Goal: Find specific page/section: Find specific page/section

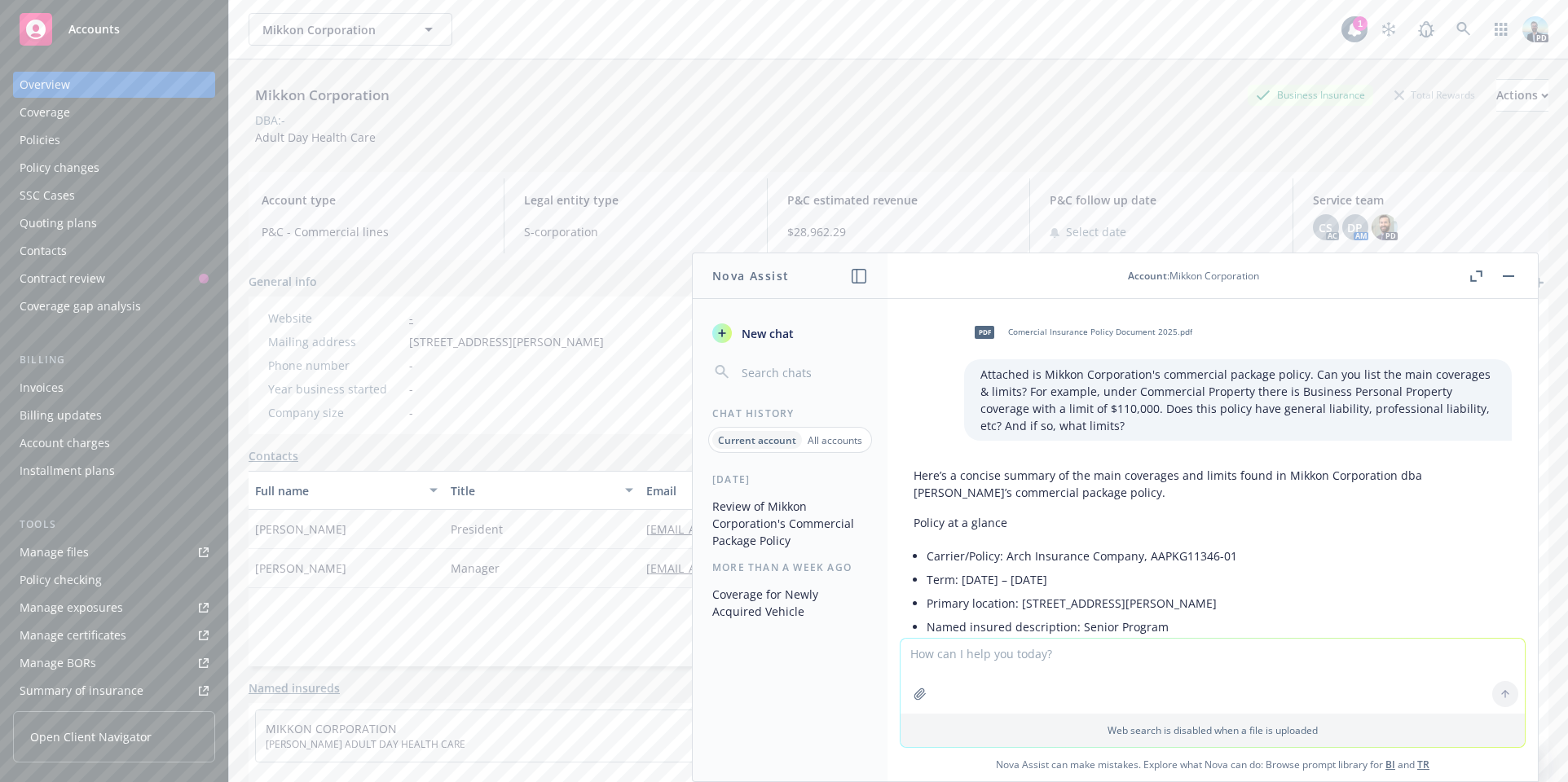
scroll to position [1525, 0]
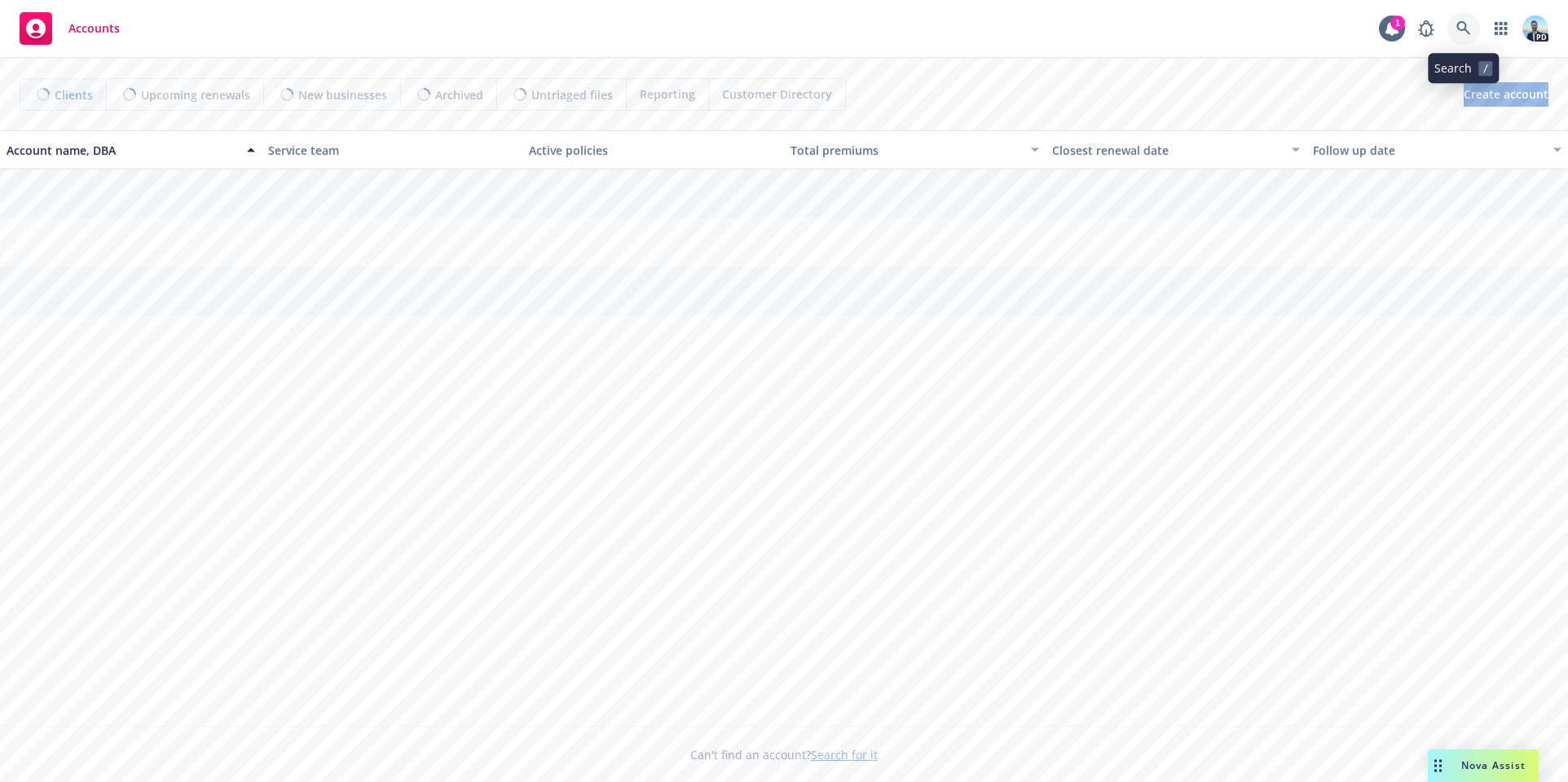
click at [1458, 25] on icon at bounding box center [1463, 28] width 15 height 15
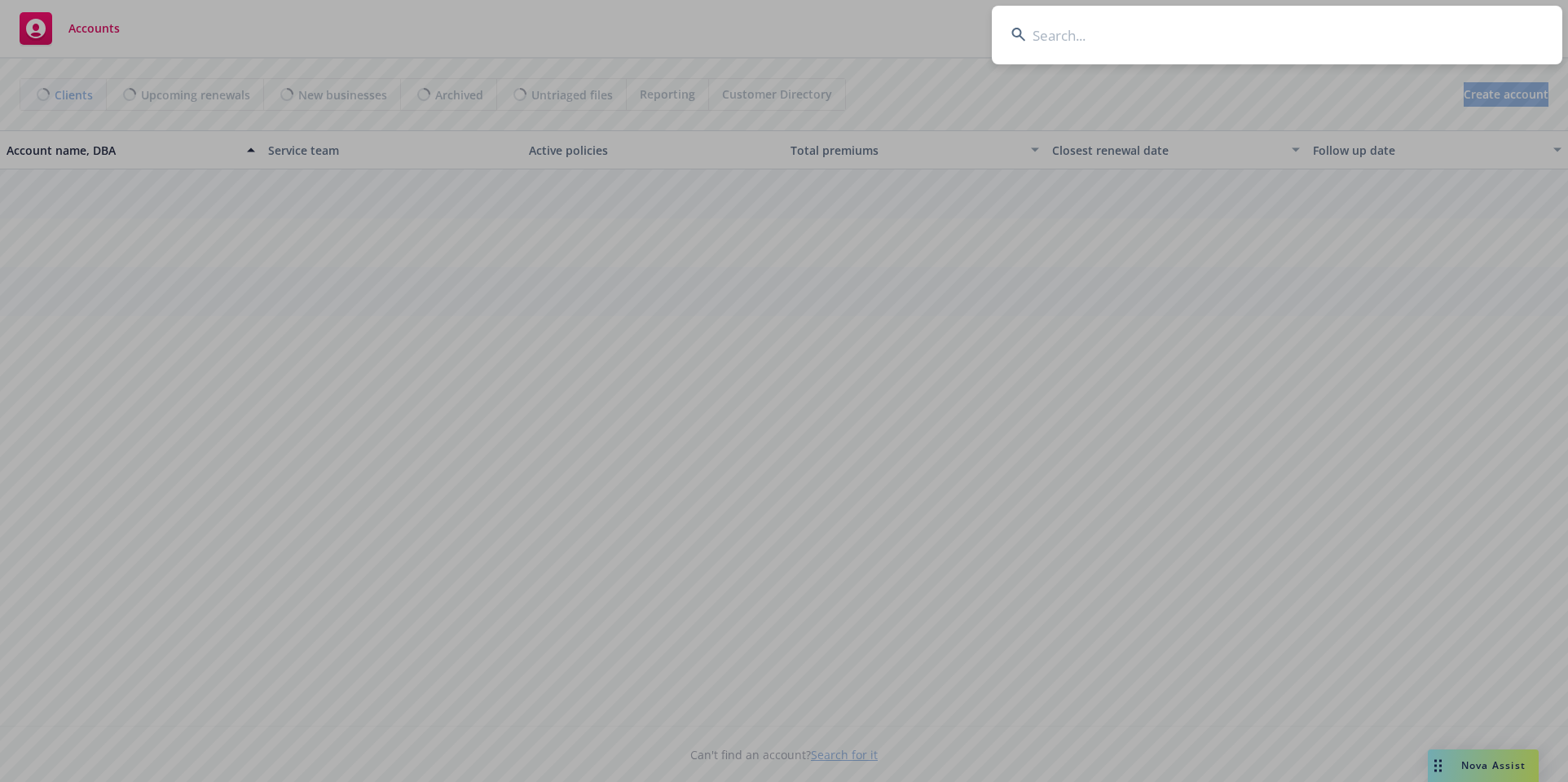
click at [1450, 27] on input at bounding box center [1276, 35] width 571 height 58
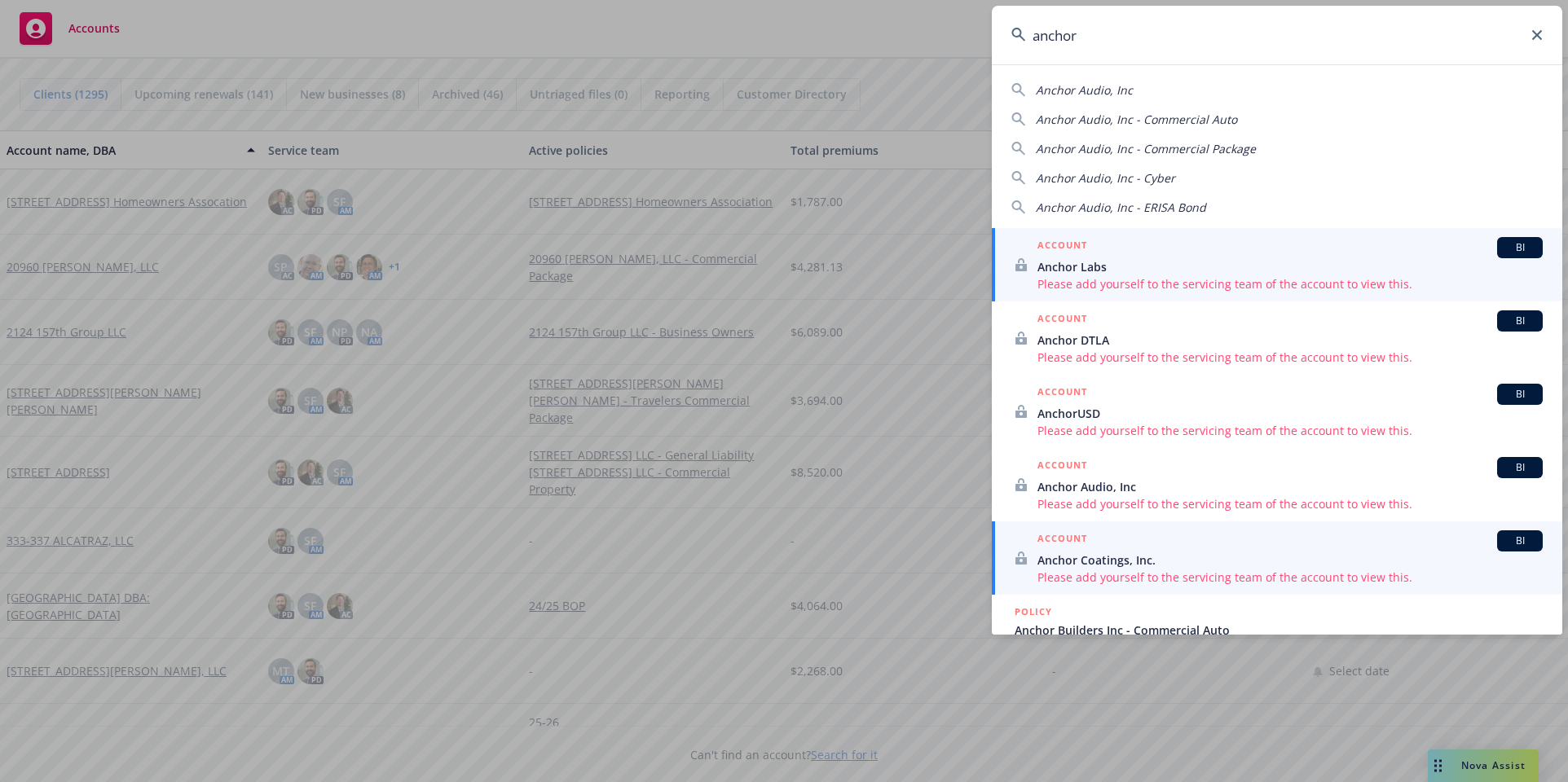
scroll to position [245, 0]
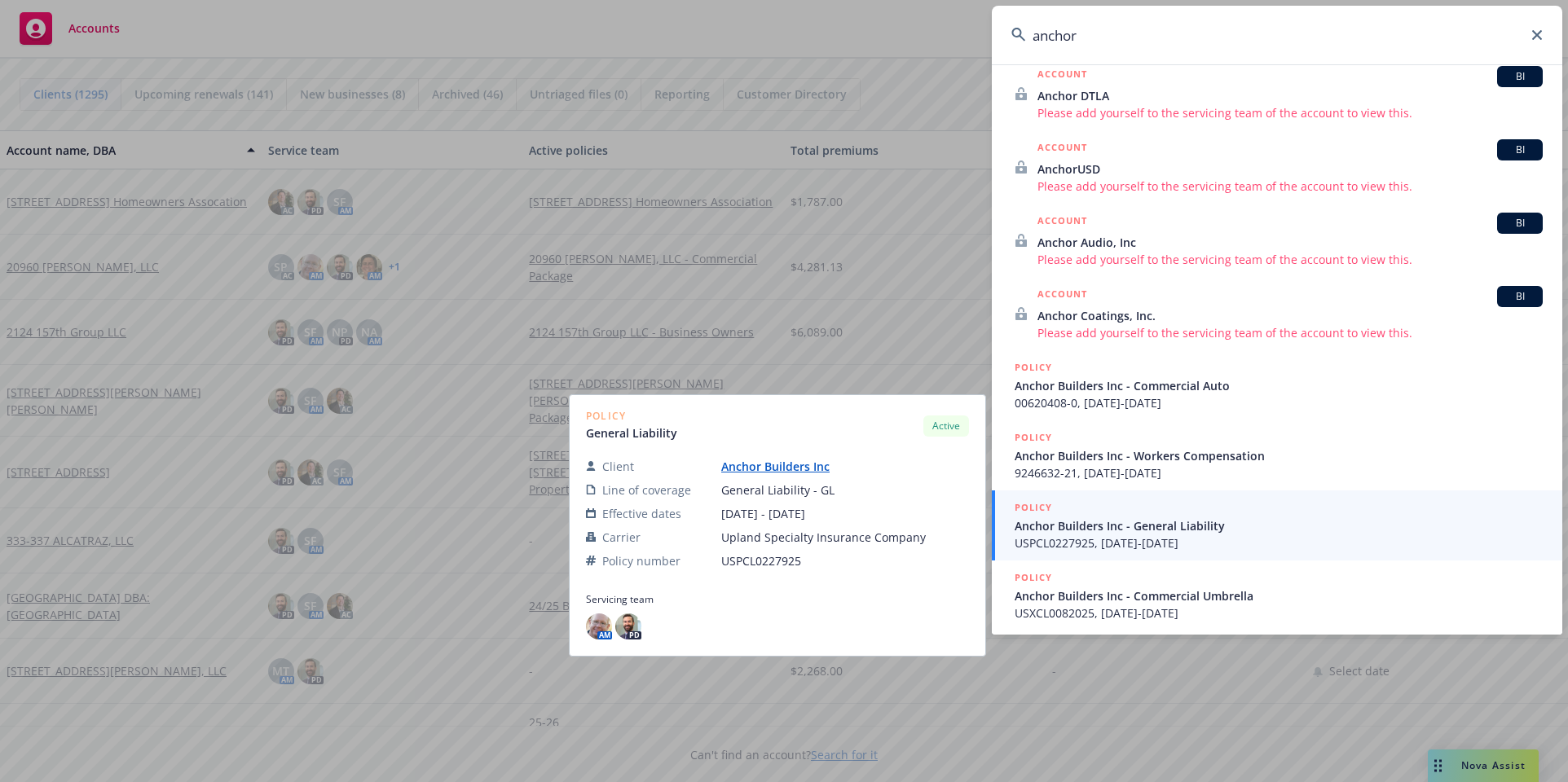
type input "anchor"
click at [775, 466] on link "Anchor Builders Inc" at bounding box center [781, 467] width 121 height 16
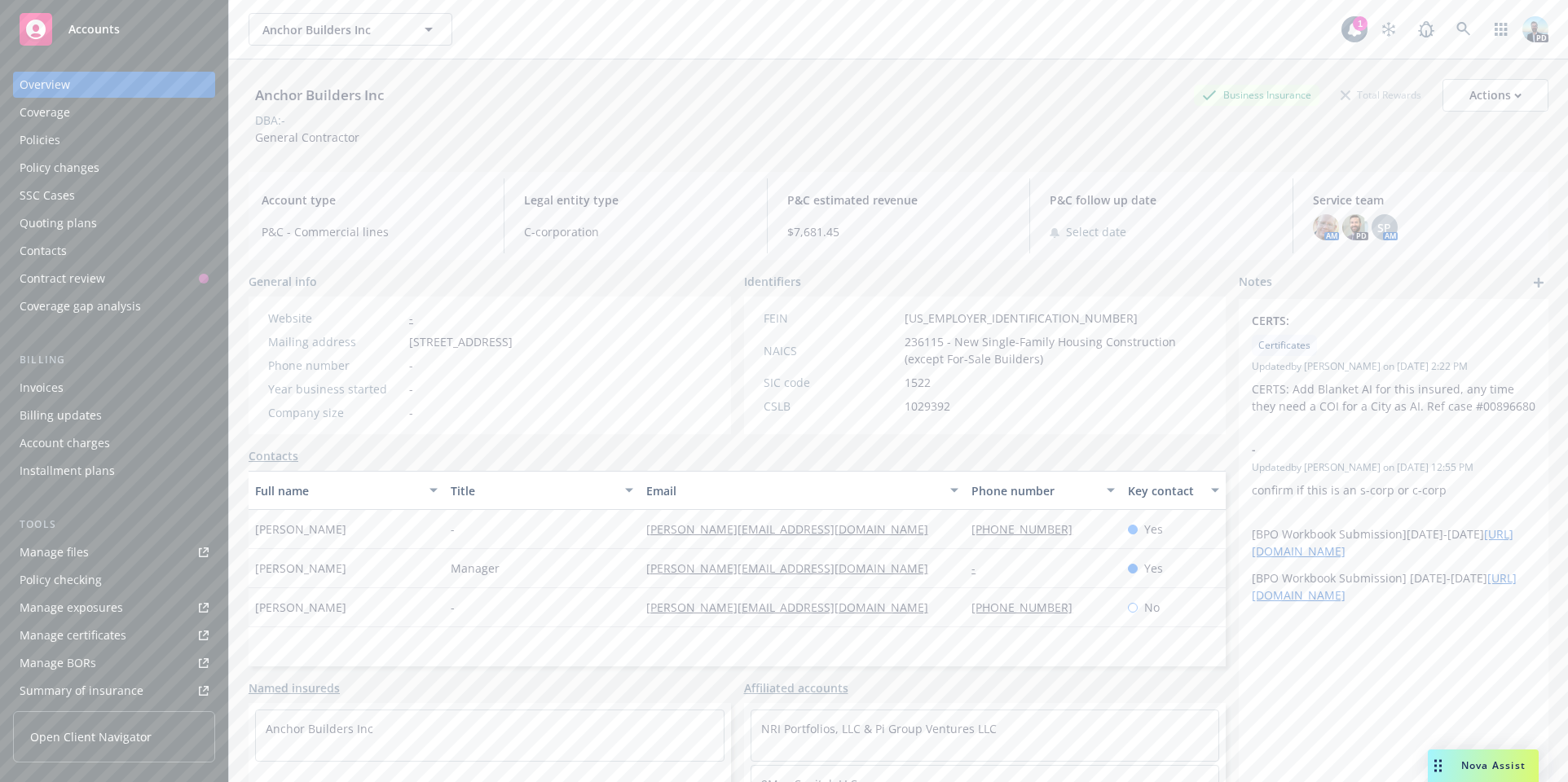
click at [54, 138] on div "Policies" at bounding box center [39, 140] width 41 height 26
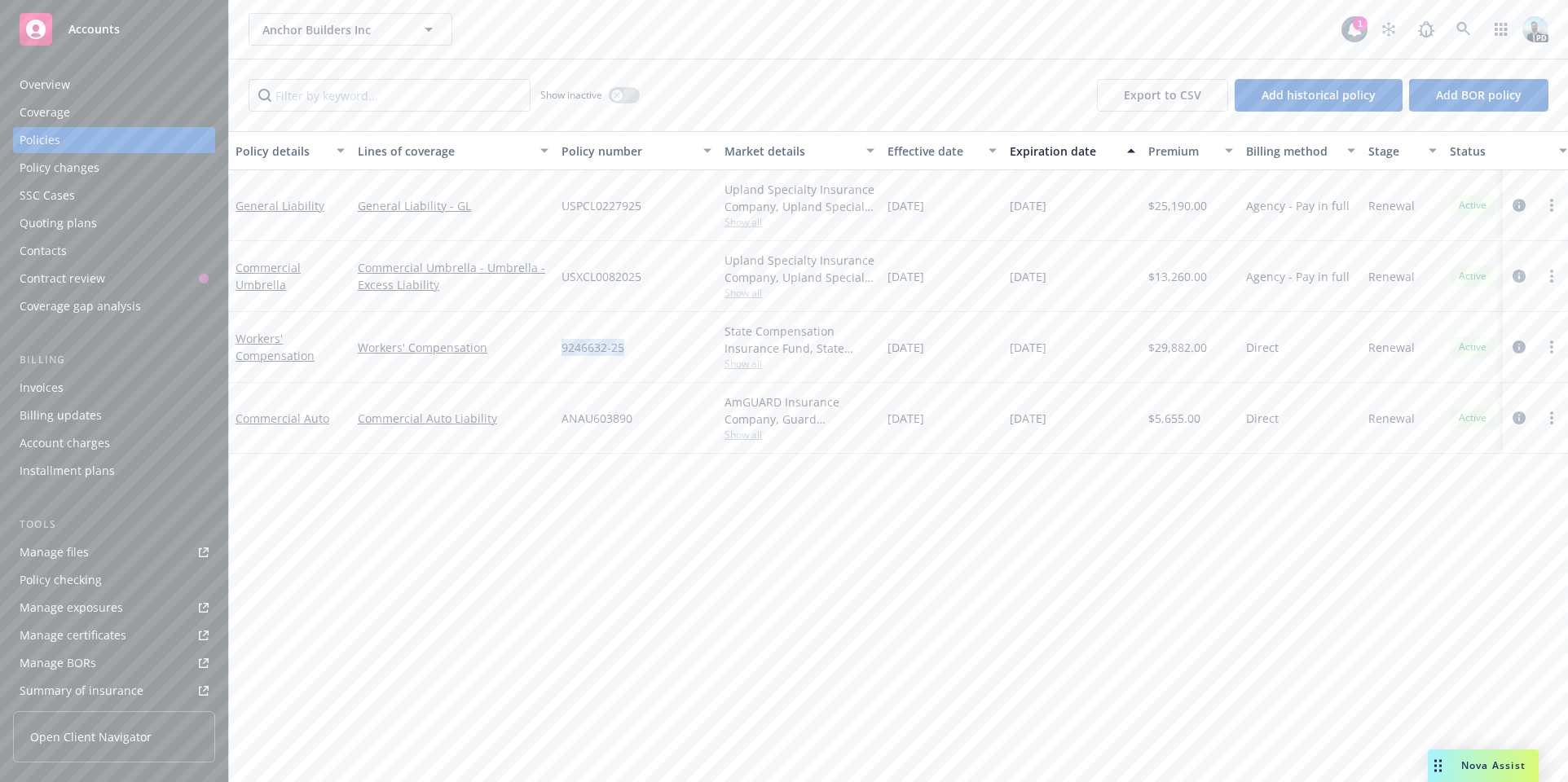
drag, startPoint x: 561, startPoint y: 344, endPoint x: 625, endPoint y: 344, distance: 64.0
click at [625, 344] on div "9246632-25" at bounding box center [636, 347] width 163 height 71
copy span "9246632-25"
drag, startPoint x: 1009, startPoint y: 343, endPoint x: 1071, endPoint y: 340, distance: 62.1
click at [1071, 340] on div "03/01/2026" at bounding box center [1072, 347] width 139 height 71
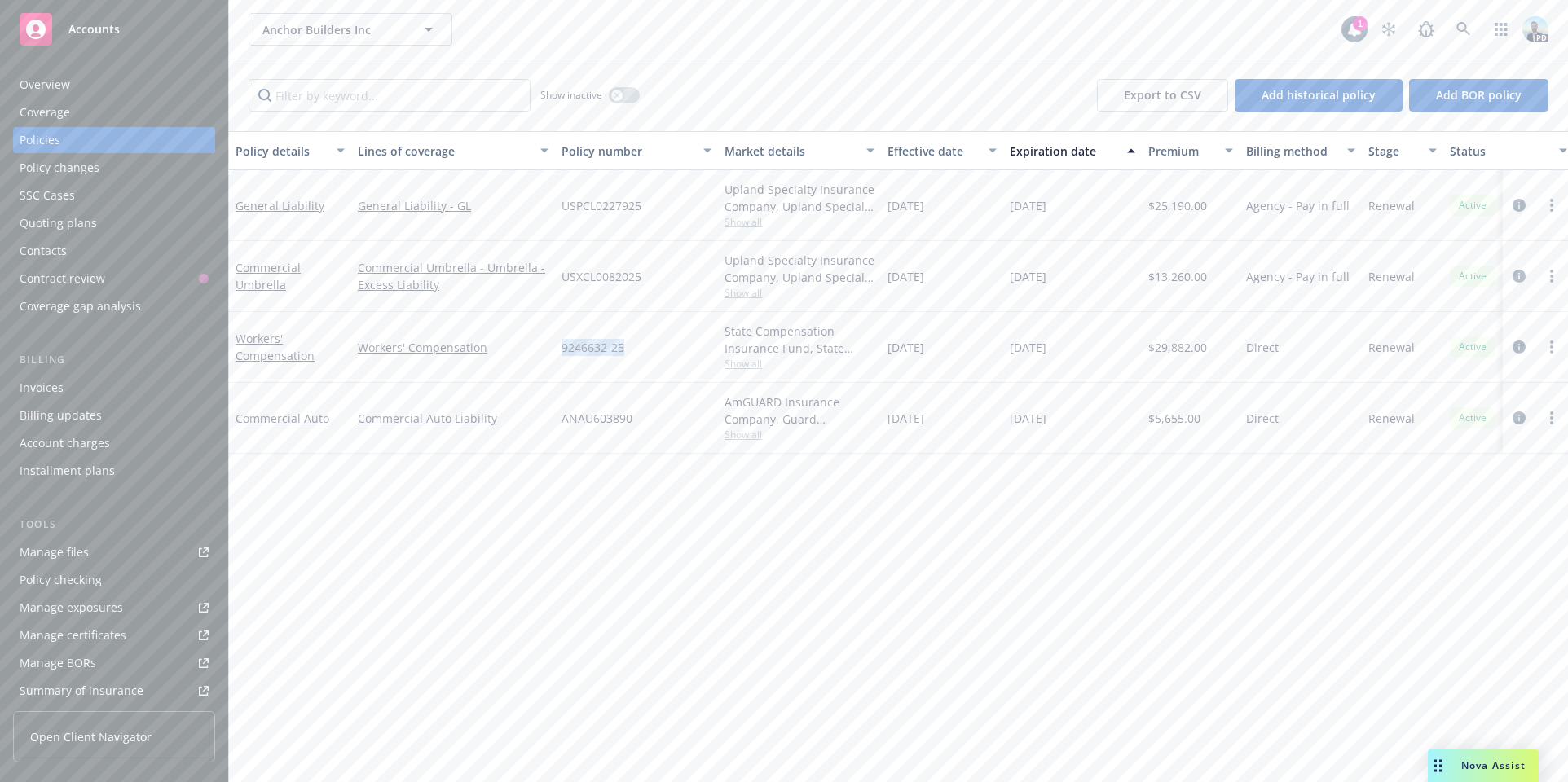
copy span "03/01/2026"
click at [1456, 24] on icon at bounding box center [1463, 29] width 15 height 15
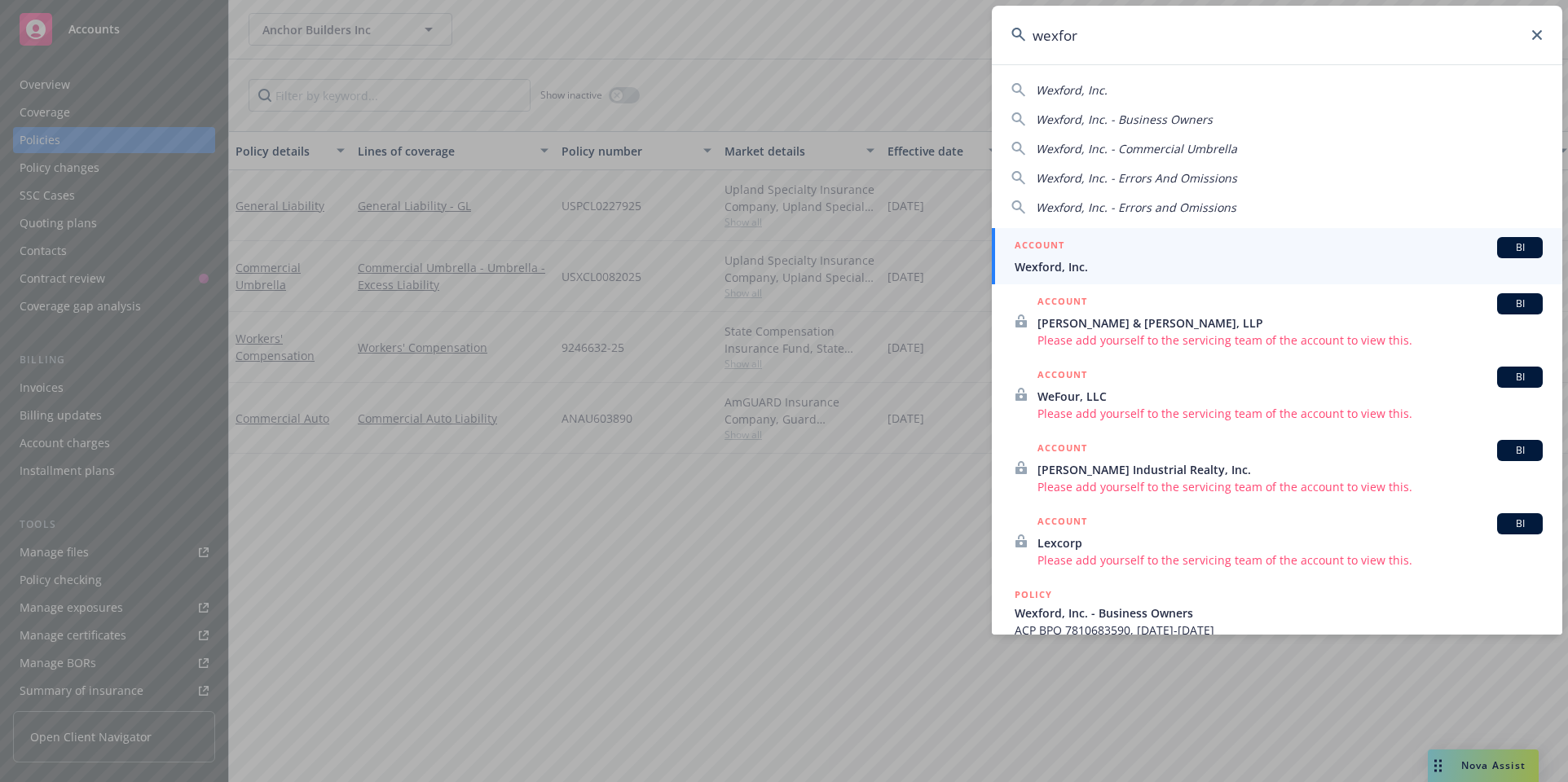
type input "wexfor"
click at [1050, 264] on span "Wexford, Inc." at bounding box center [1279, 267] width 528 height 17
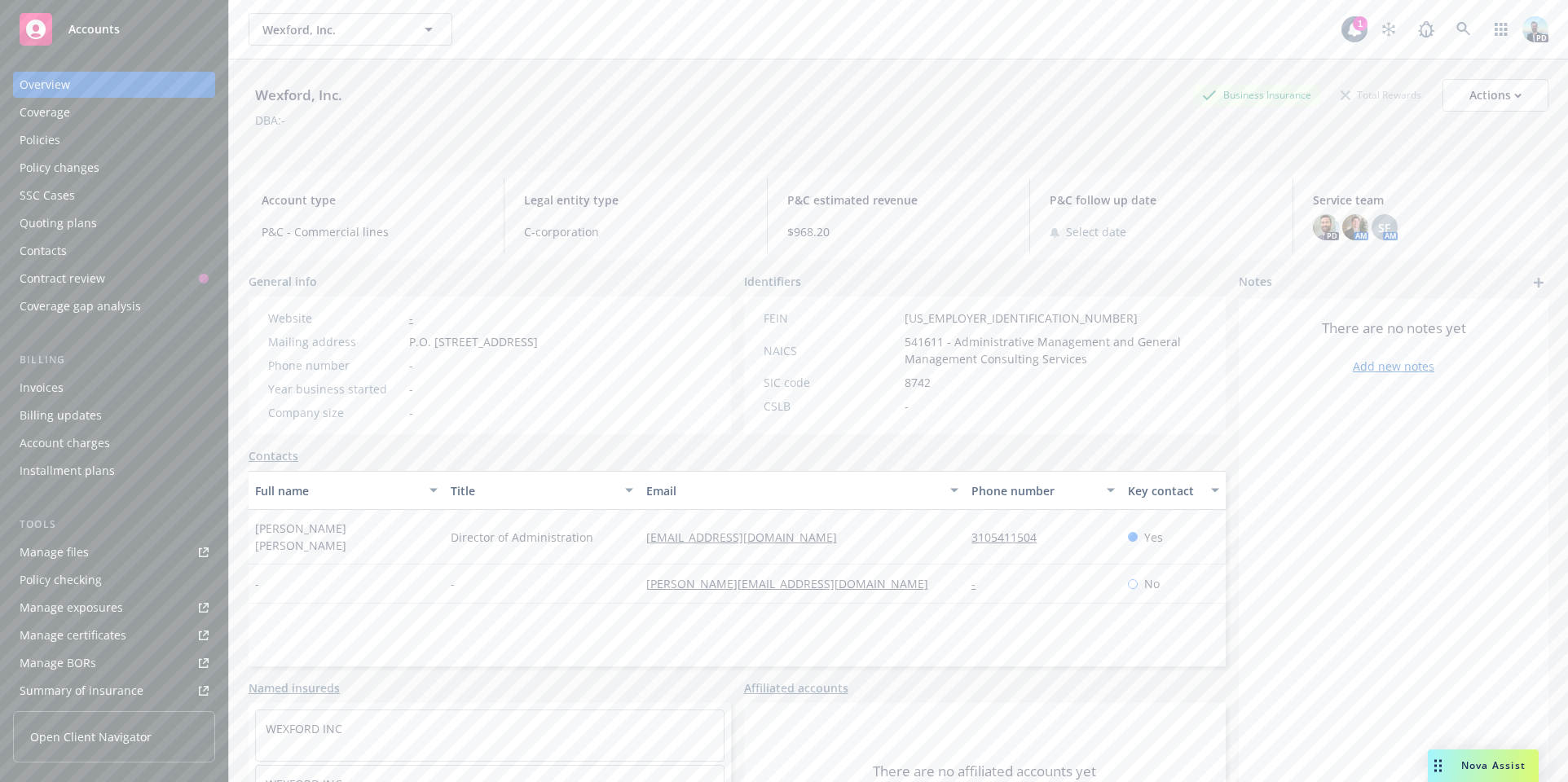
click at [279, 626] on div "Full name Title Email Phone number Key contact Sarandon Bracero Director of Adm…" at bounding box center [737, 569] width 977 height 196
click at [1456, 28] on icon at bounding box center [1463, 29] width 15 height 15
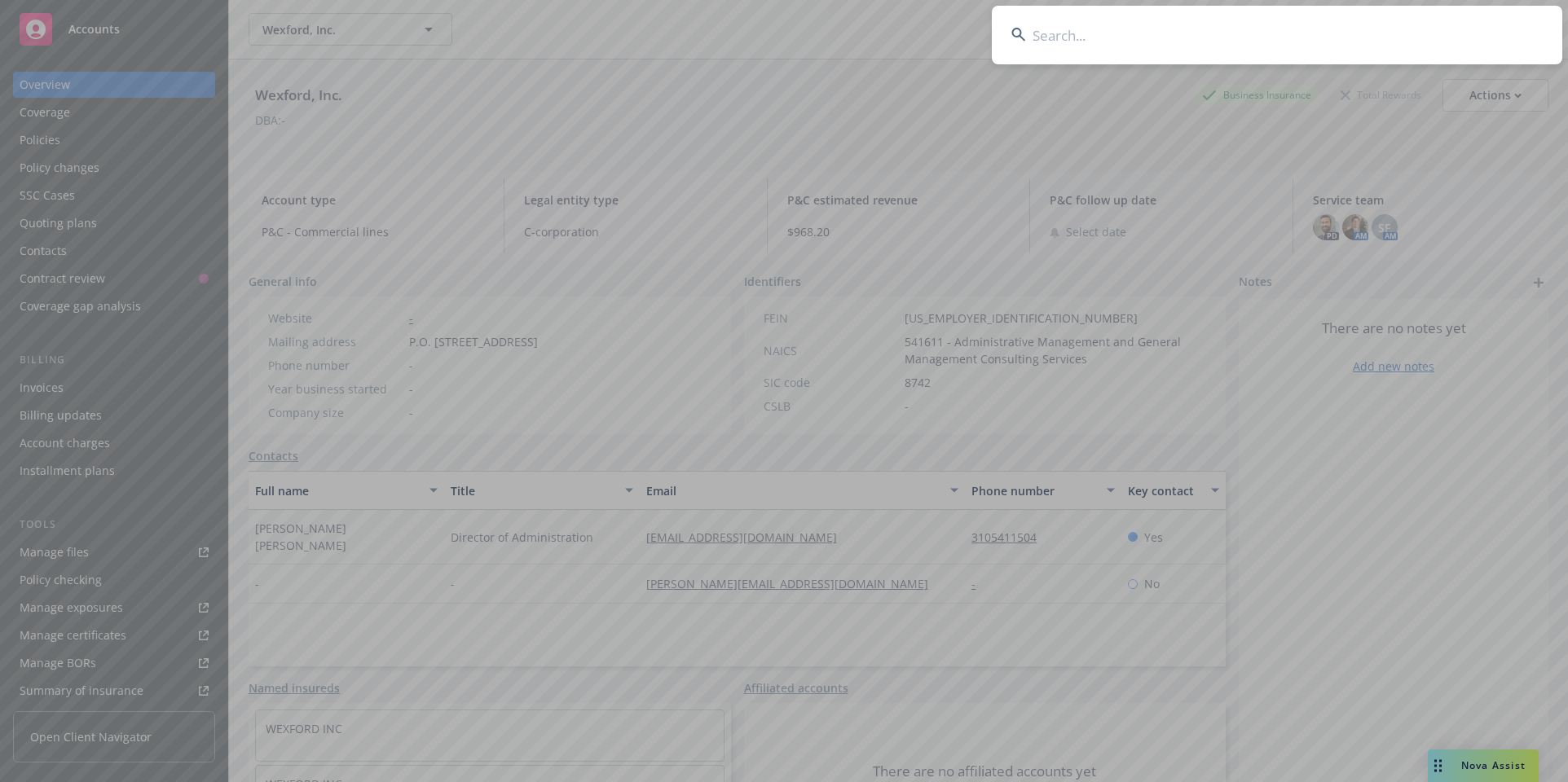
click at [1437, 29] on input at bounding box center [1276, 35] width 571 height 58
type input "stanton"
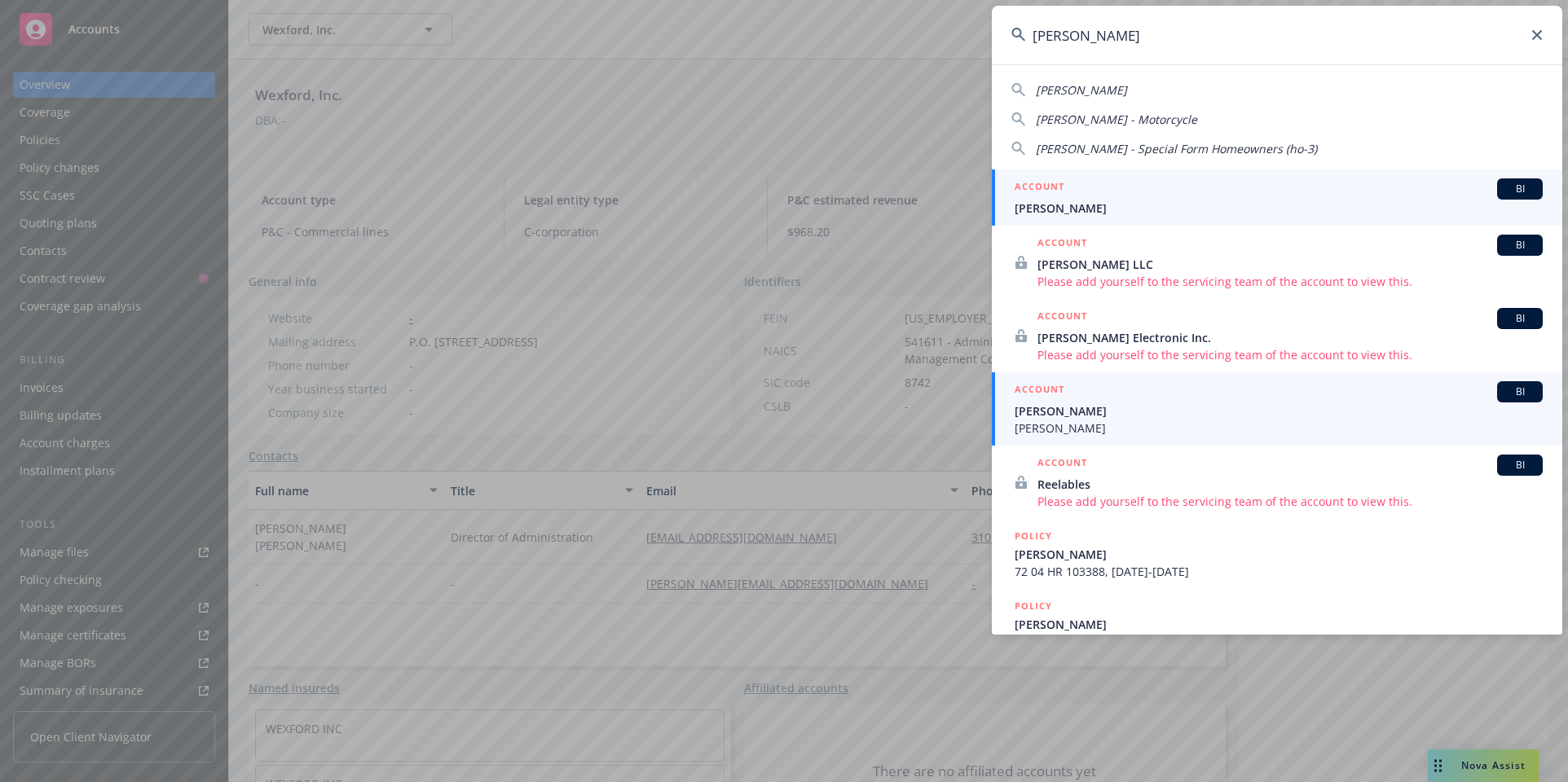
click at [1048, 421] on span "Tim Stanton" at bounding box center [1279, 428] width 528 height 17
